Goal: Task Accomplishment & Management: Complete application form

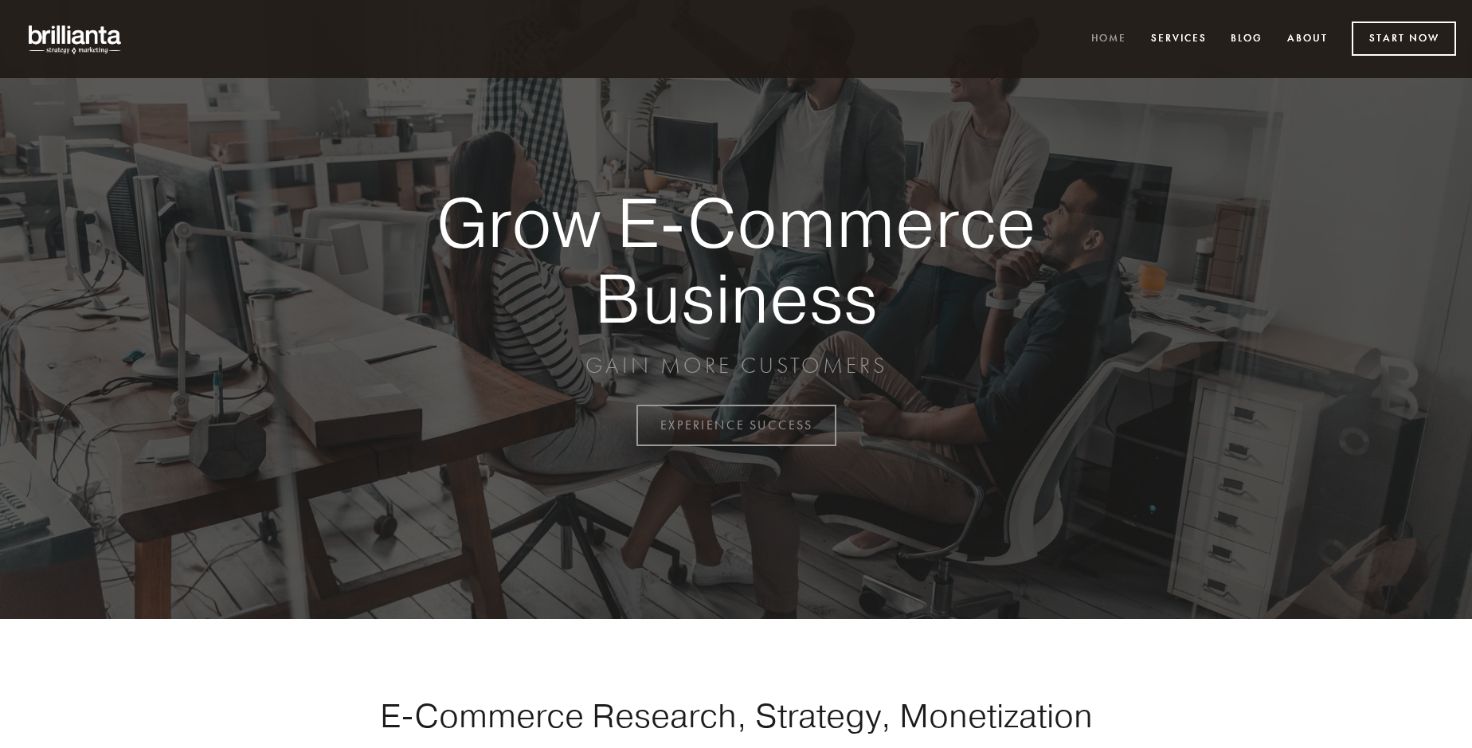
scroll to position [4175, 0]
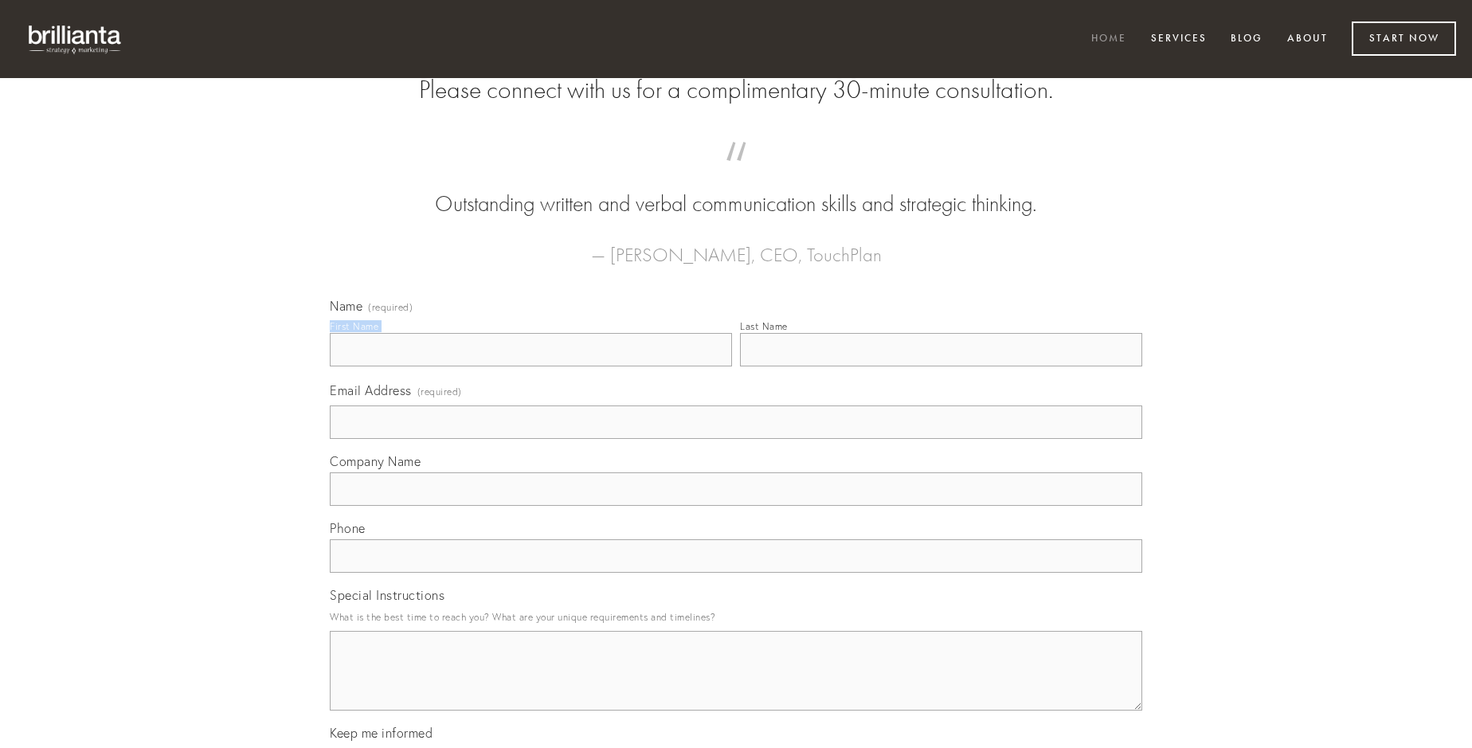
type input "[PERSON_NAME]"
click at [941, 366] on input "Last Name" at bounding box center [941, 349] width 402 height 33
type input "[PERSON_NAME]"
click at [736, 439] on input "Email Address (required)" at bounding box center [736, 421] width 812 height 33
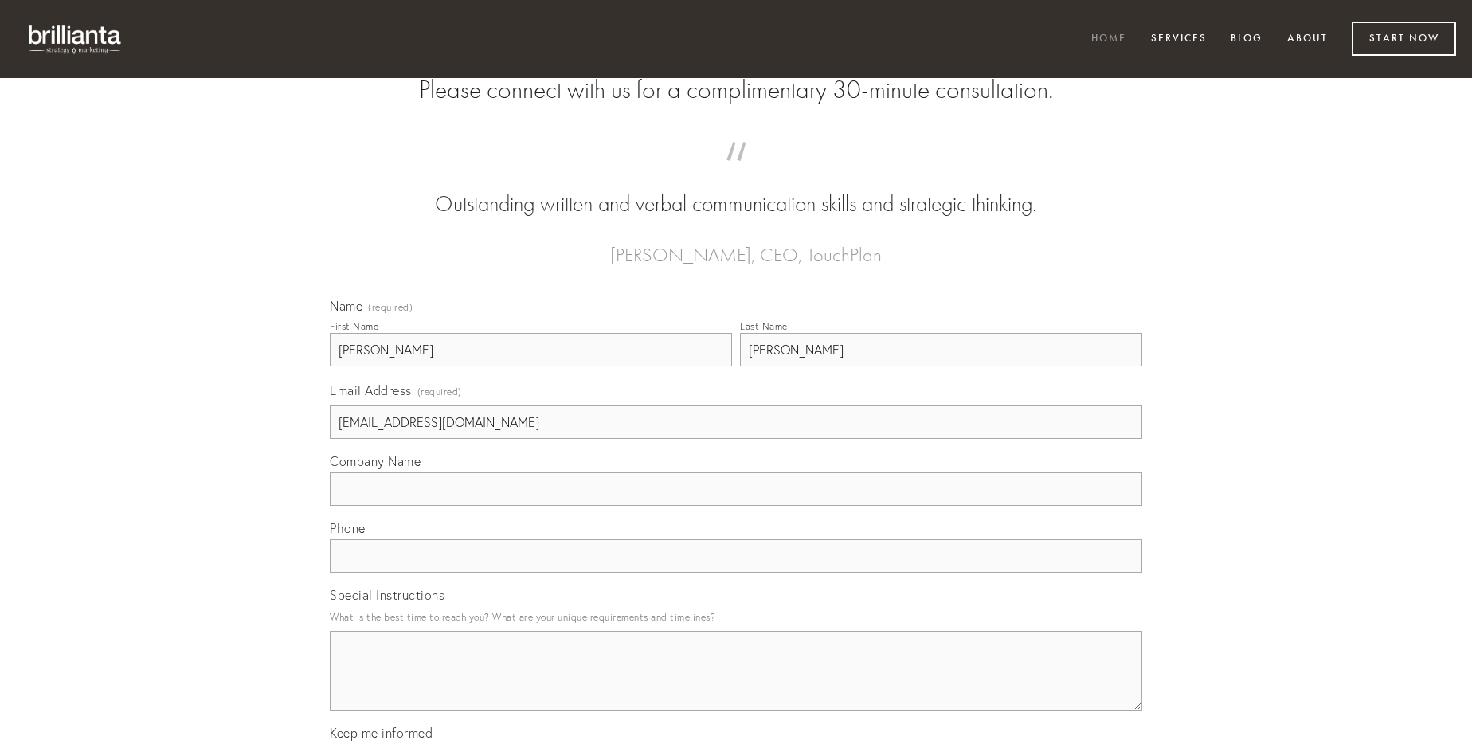
type input "[EMAIL_ADDRESS][DOMAIN_NAME]"
click at [736, 506] on input "Company Name" at bounding box center [736, 488] width 812 height 33
type input "decerno"
click at [736, 573] on input "text" at bounding box center [736, 555] width 812 height 33
click at [736, 685] on textarea "Special Instructions" at bounding box center [736, 671] width 812 height 80
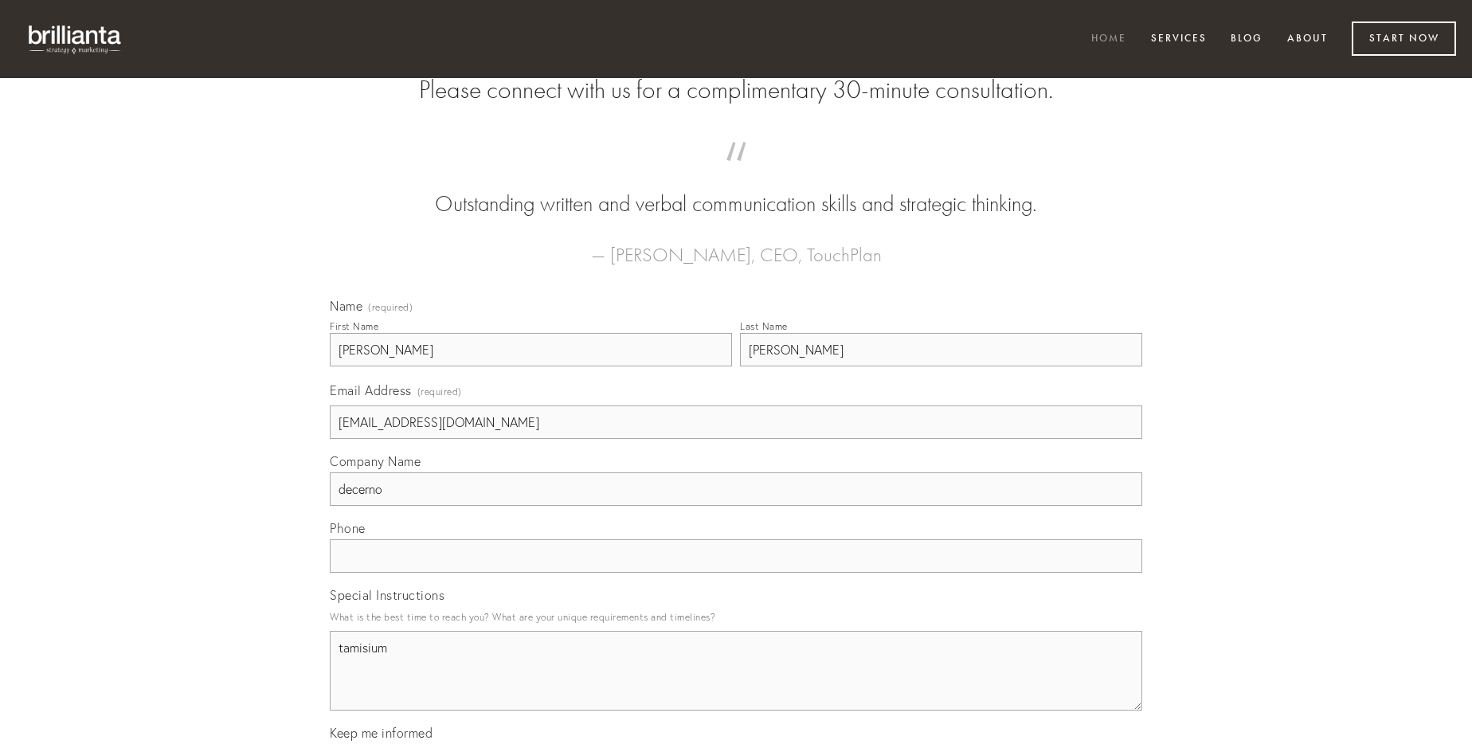
type textarea "tamisium"
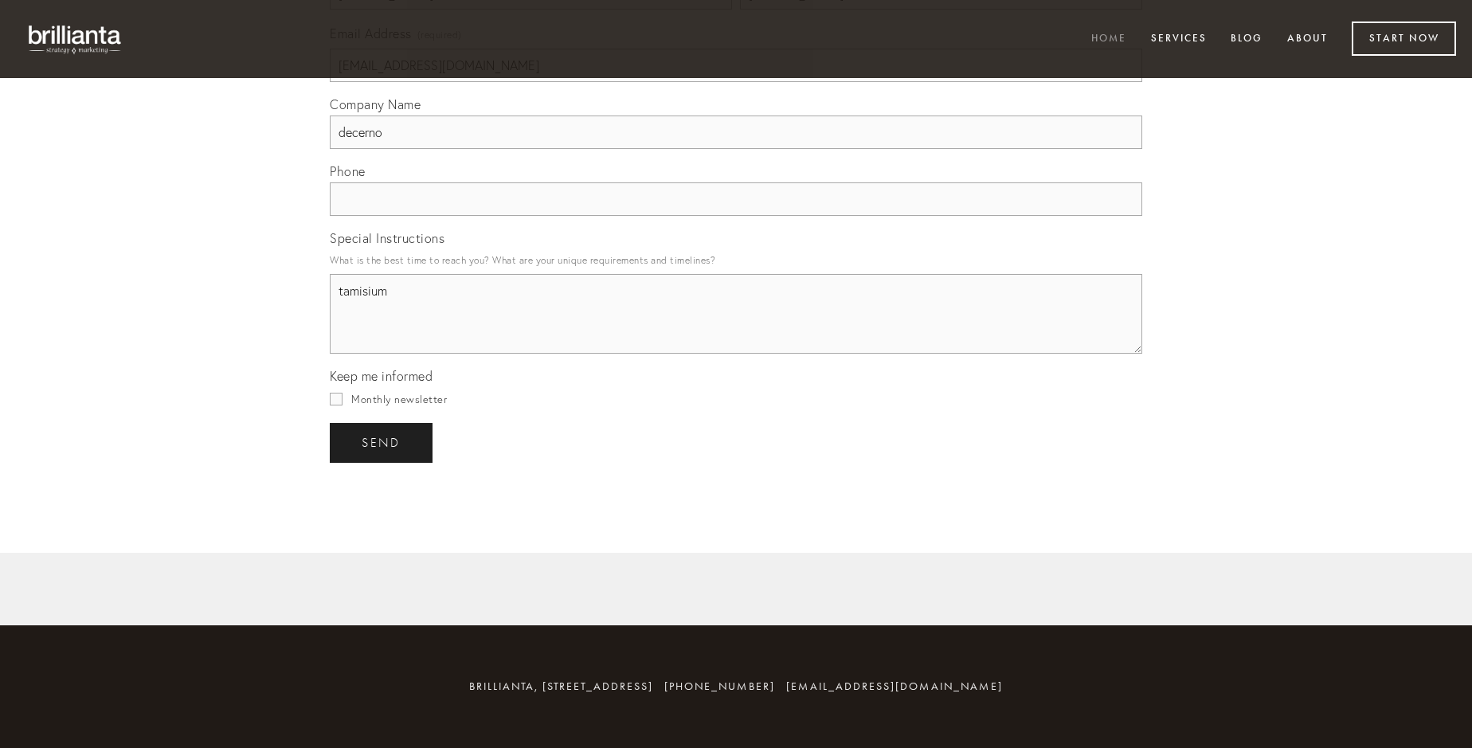
click at [382, 442] on span "send" at bounding box center [381, 443] width 39 height 14
